Goal: Subscribe to service/newsletter

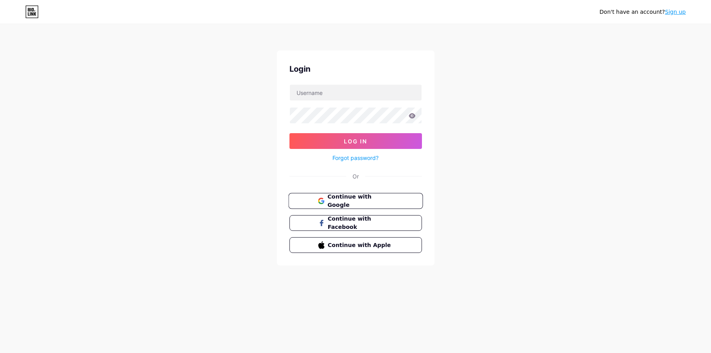
click at [374, 198] on span "Continue with Google" at bounding box center [360, 201] width 66 height 17
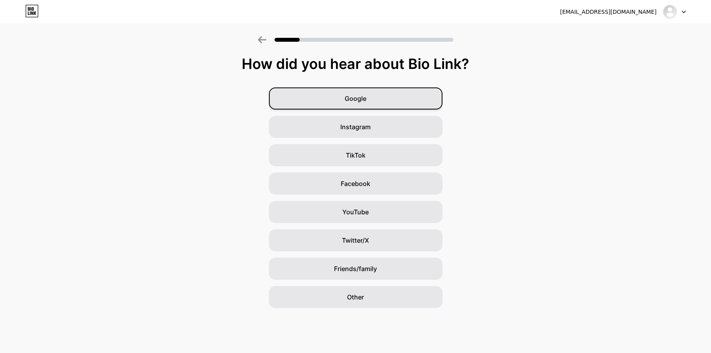
click at [365, 100] on span "Google" at bounding box center [355, 98] width 22 height 9
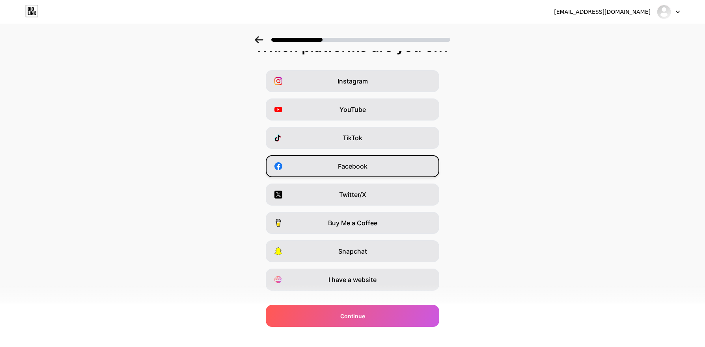
scroll to position [32, 0]
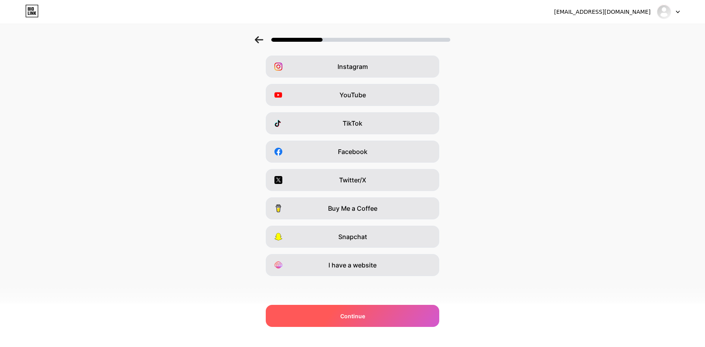
click at [376, 318] on div "Continue" at bounding box center [352, 316] width 173 height 22
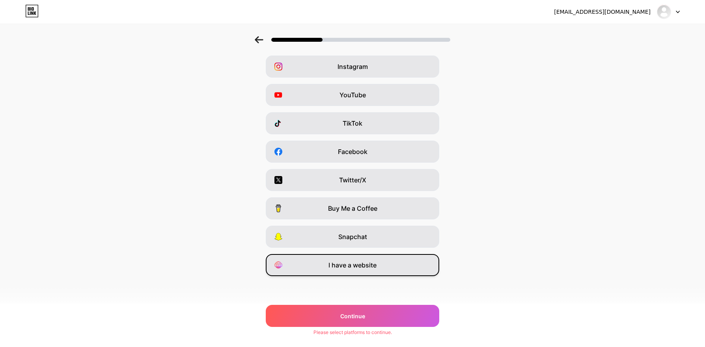
click at [391, 269] on div "I have a website" at bounding box center [352, 265] width 173 height 22
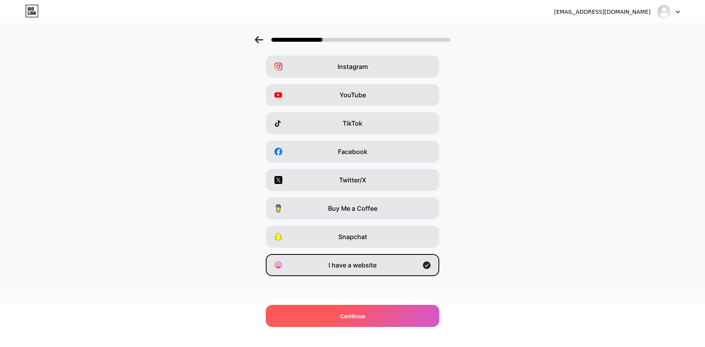
click at [378, 309] on div "Continue" at bounding box center [352, 316] width 173 height 22
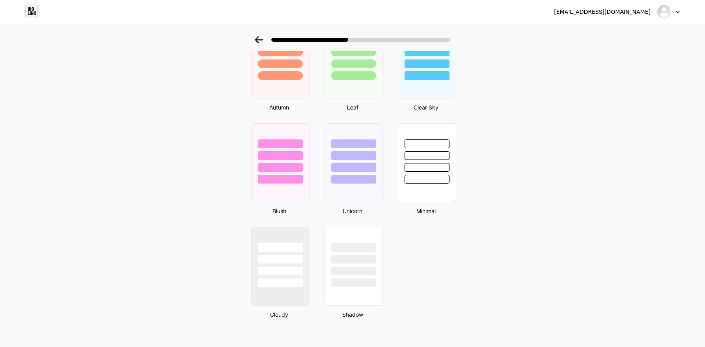
scroll to position [592, 0]
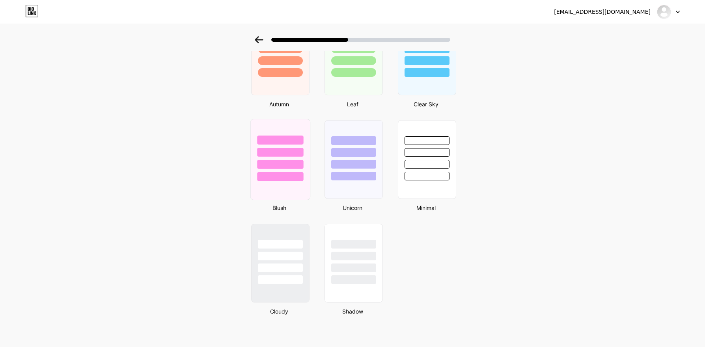
click at [287, 168] on div at bounding box center [280, 164] width 46 height 9
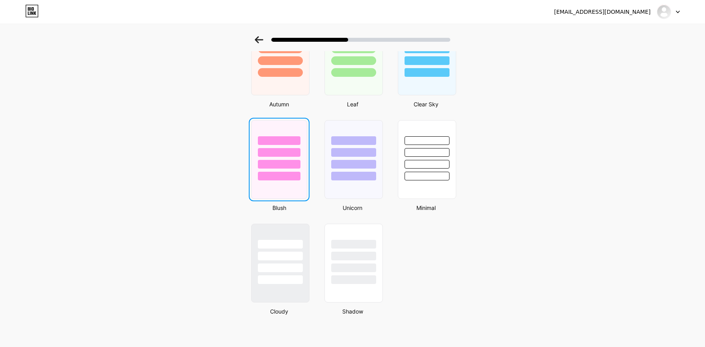
scroll to position [0, 0]
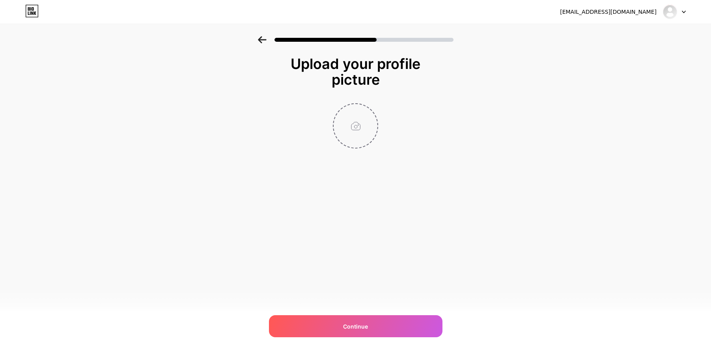
click at [351, 131] on input "file" at bounding box center [355, 126] width 44 height 44
type input "C:\fakepath\photo_2025-08-06_01-28-44 (2).jpg"
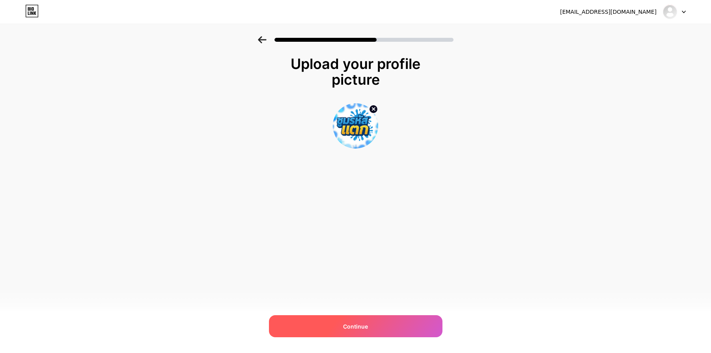
click at [374, 322] on div "Continue" at bounding box center [355, 326] width 173 height 22
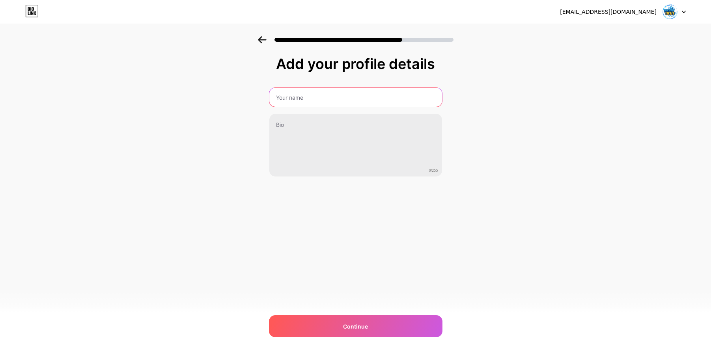
click at [305, 104] on input "text" at bounding box center [355, 97] width 173 height 19
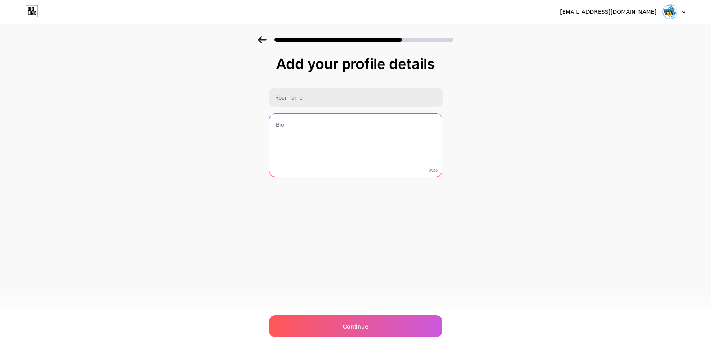
click at [279, 128] on textarea at bounding box center [355, 145] width 173 height 63
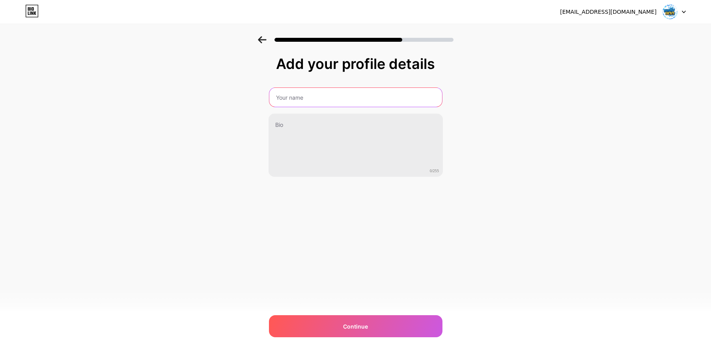
click at [318, 101] on input "text" at bounding box center [355, 97] width 173 height 19
type input "ศ"
type input "ซูมหรัสแตก"
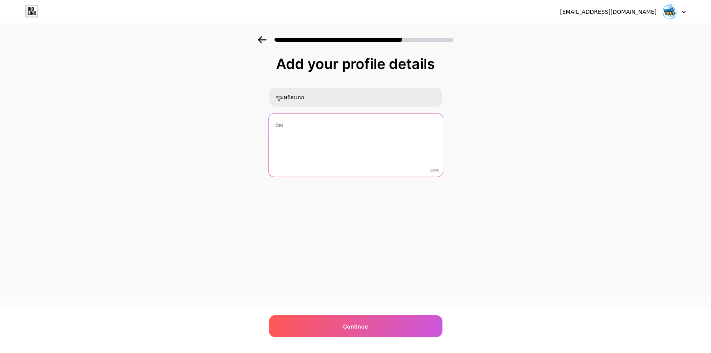
click at [309, 146] on textarea at bounding box center [355, 146] width 174 height 64
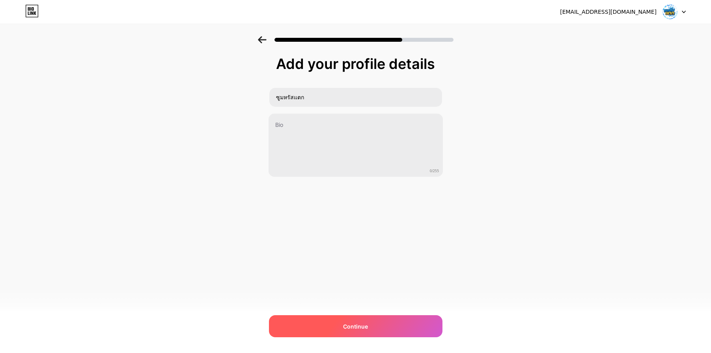
click at [363, 326] on span "Continue" at bounding box center [355, 326] width 25 height 8
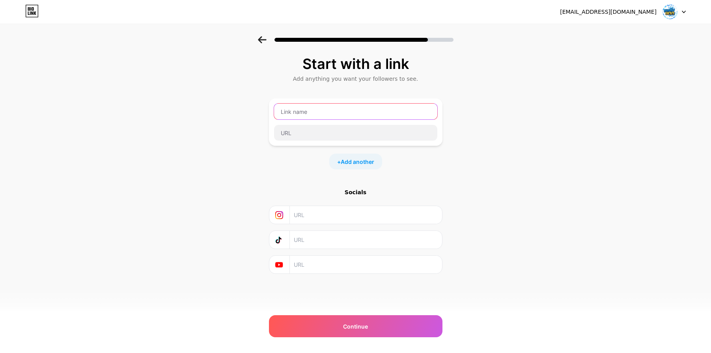
click at [331, 114] on input "text" at bounding box center [355, 112] width 163 height 16
click at [467, 110] on div "Start with a link Add anything you want your followers to see. + Add another So…" at bounding box center [355, 174] width 711 height 277
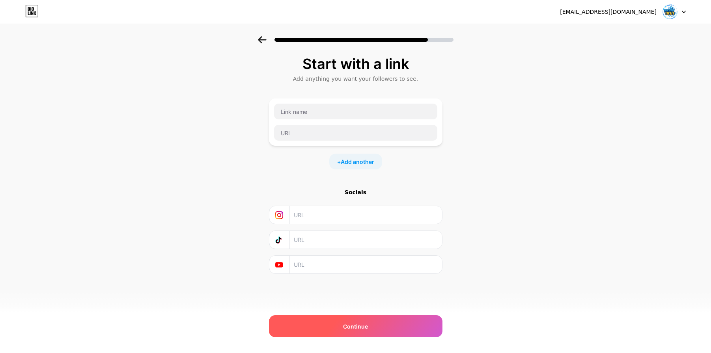
click at [399, 318] on div "Continue" at bounding box center [355, 326] width 173 height 22
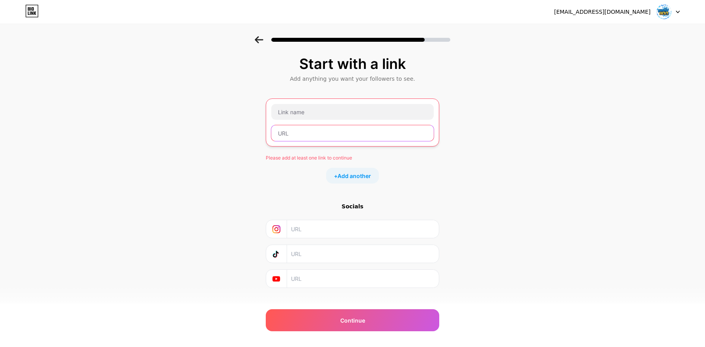
click at [336, 132] on input "text" at bounding box center [352, 133] width 162 height 16
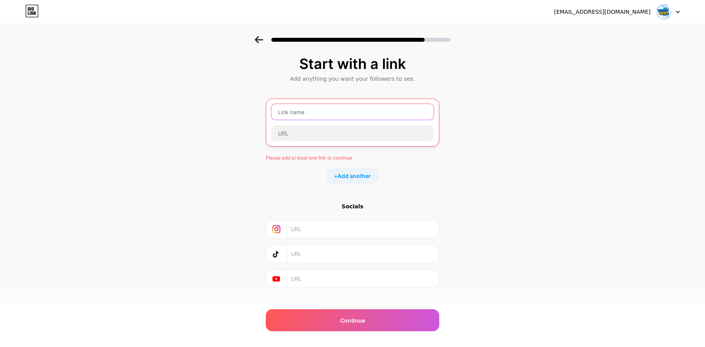
drag, startPoint x: 317, startPoint y: 114, endPoint x: 316, endPoint y: 118, distance: 4.6
click at [317, 113] on input "text" at bounding box center [352, 112] width 162 height 16
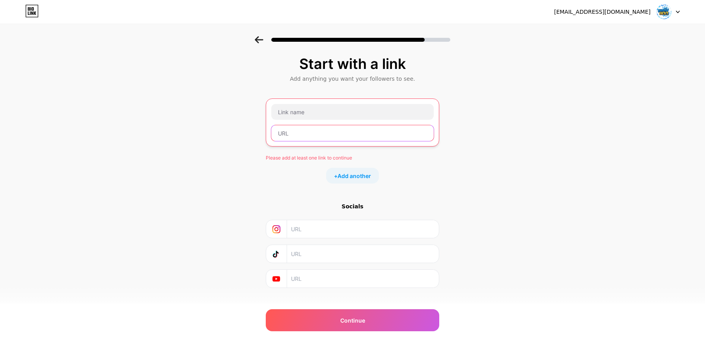
click at [310, 127] on input "text" at bounding box center [352, 133] width 162 height 16
paste input "[URL][DOMAIN_NAME]"
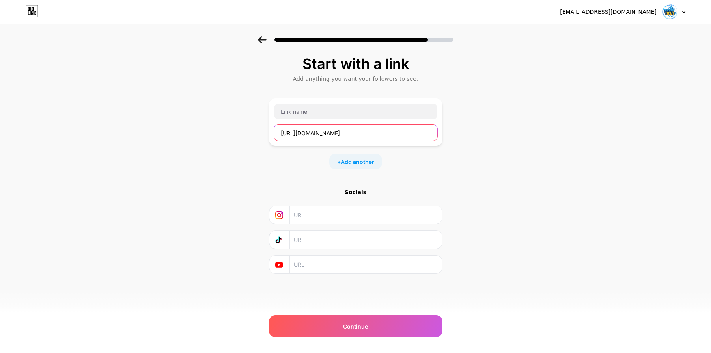
type input "[URL][DOMAIN_NAME]"
click at [494, 134] on div "Start with a link Add anything you want your followers to see. [URL][DOMAIN_NAM…" at bounding box center [355, 174] width 711 height 277
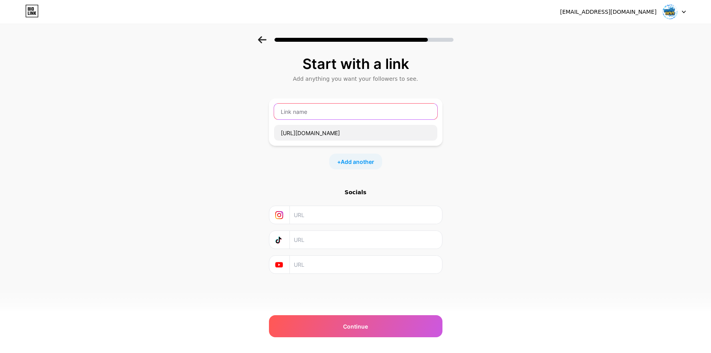
click at [380, 113] on input "text" at bounding box center [355, 112] width 163 height 16
type input "g"
type input "เข้ากลุ่มฟรี"
click at [509, 145] on div "Start with a link Add anything you want your followers to see. เข้ากลุ่มฟรี [UR…" at bounding box center [355, 174] width 711 height 277
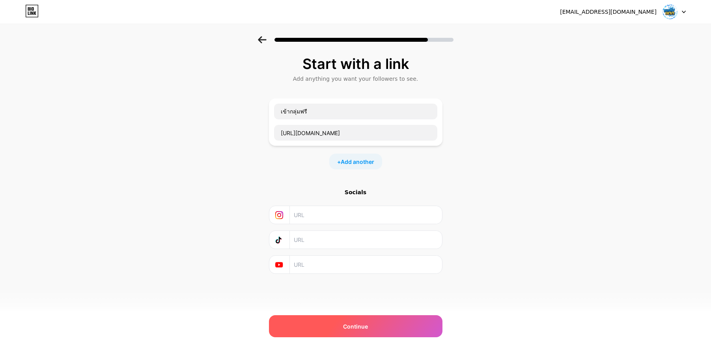
click at [388, 330] on div "Continue" at bounding box center [355, 326] width 173 height 22
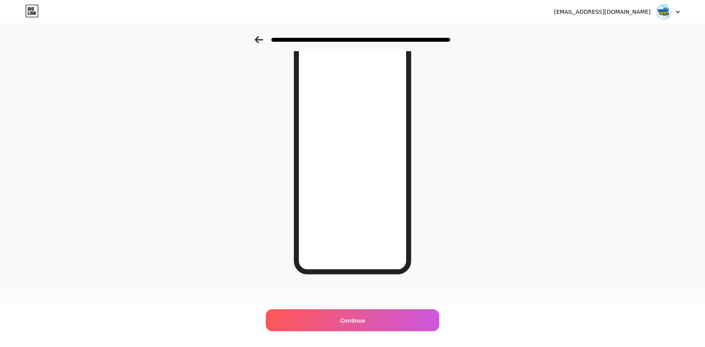
scroll to position [49, 0]
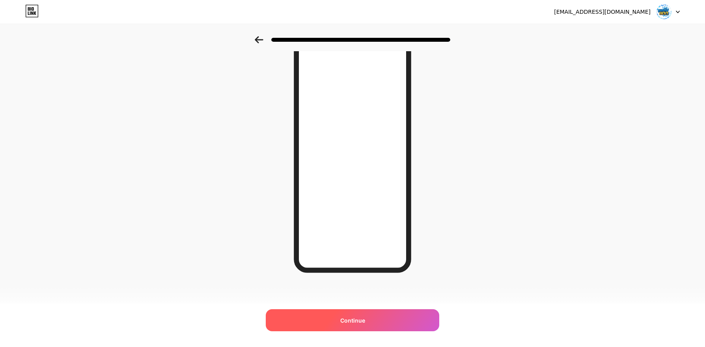
click at [374, 322] on div "Continue" at bounding box center [352, 320] width 173 height 22
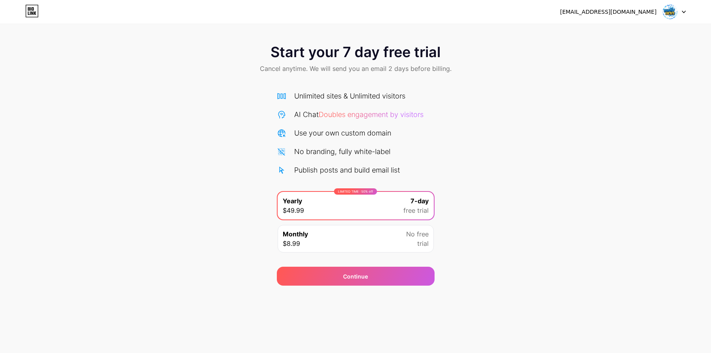
click at [398, 233] on div "Monthly $8.99 No free trial" at bounding box center [355, 239] width 156 height 28
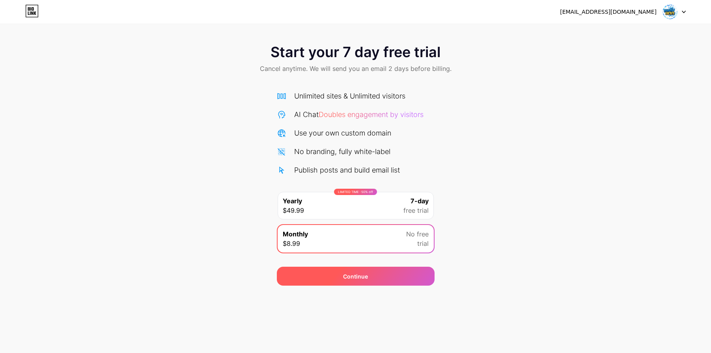
click at [401, 278] on div "Continue" at bounding box center [356, 276] width 158 height 19
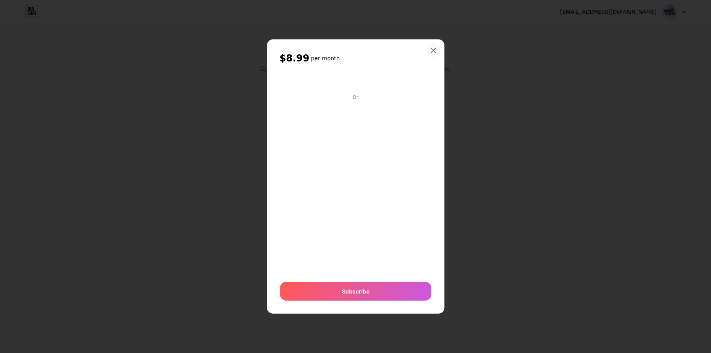
click at [435, 50] on icon at bounding box center [433, 50] width 6 height 6
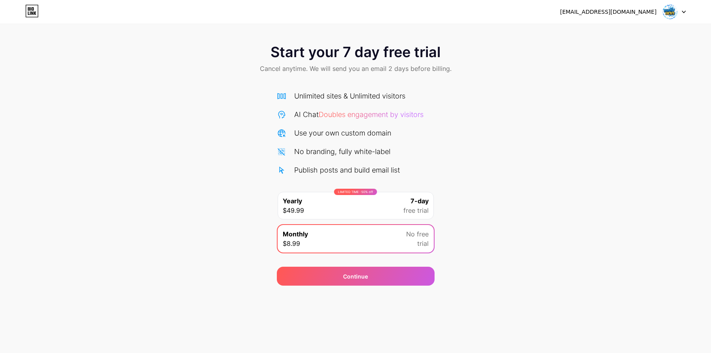
click at [486, 81] on div "Start your 7 day free trial Cancel anytime. We will send you an email 2 days be…" at bounding box center [355, 59] width 711 height 47
